Goal: Task Accomplishment & Management: Manage account settings

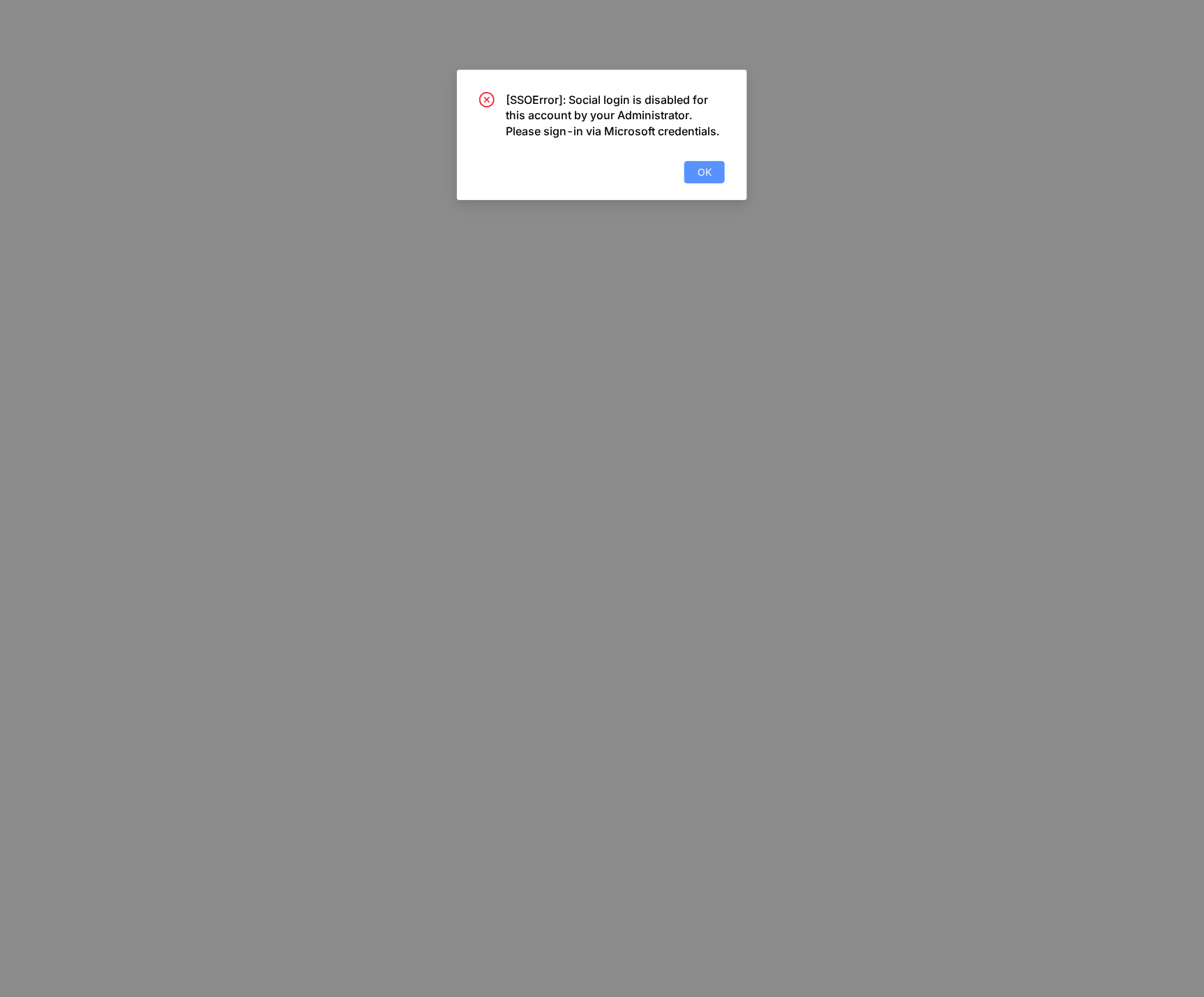
click at [698, 169] on span "OK" at bounding box center [705, 172] width 14 height 15
